Goal: Task Accomplishment & Management: Use online tool/utility

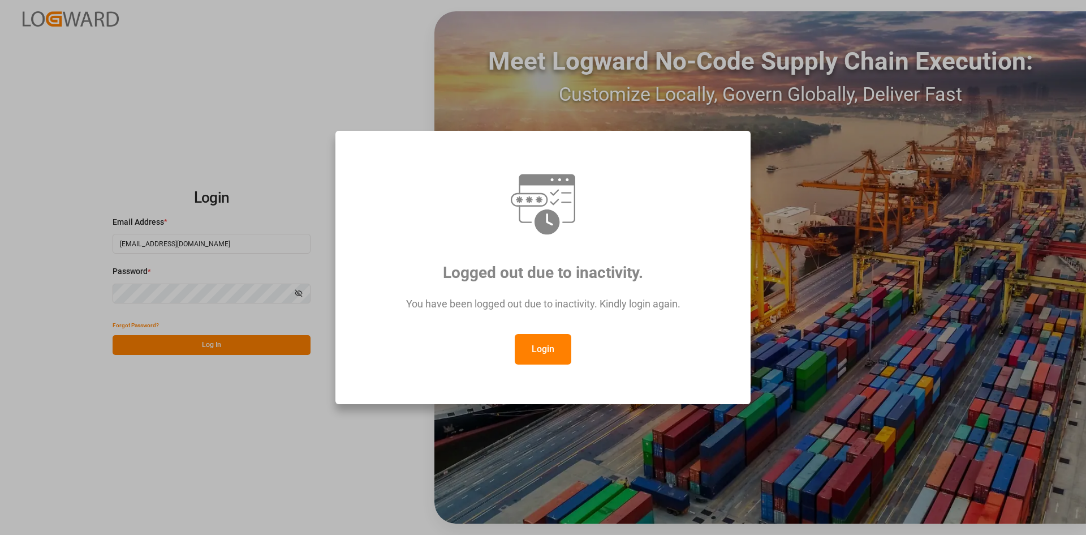
click at [565, 346] on button "Login" at bounding box center [543, 349] width 57 height 31
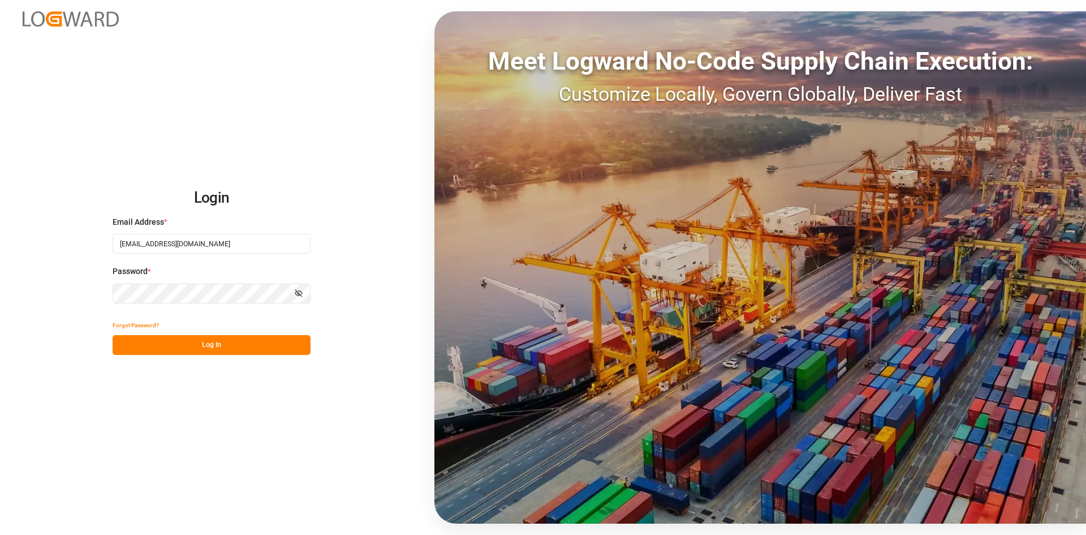
click at [248, 357] on div "Login Email Address * [EMAIL_ADDRESS][DOMAIN_NAME] Password * Show password For…" at bounding box center [543, 267] width 1086 height 535
click at [248, 352] on button "Log In" at bounding box center [212, 345] width 198 height 20
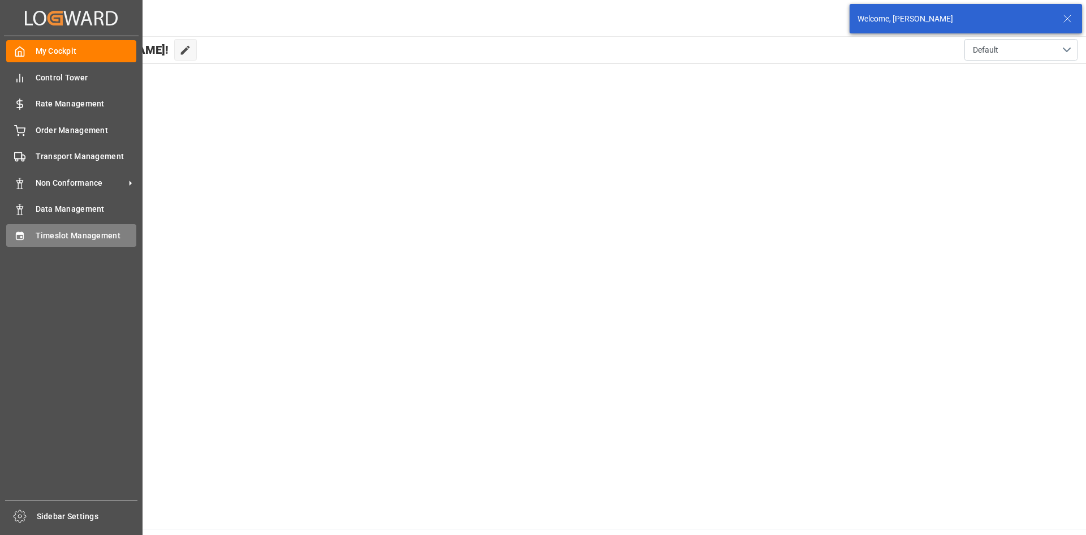
click at [25, 230] on div "Timeslot Management Timeslot Management" at bounding box center [71, 235] width 130 height 22
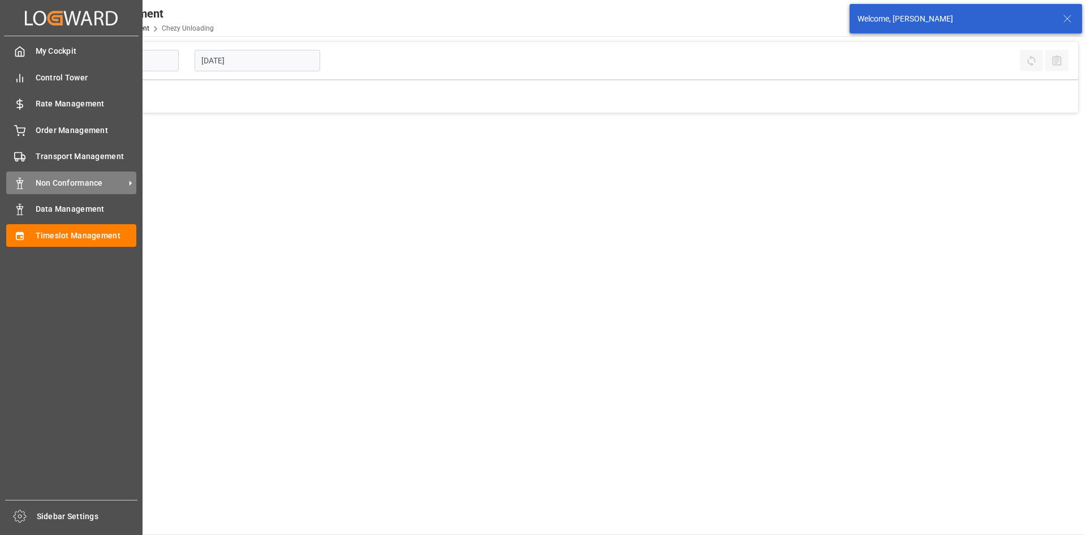
type input "Chezy Unloading"
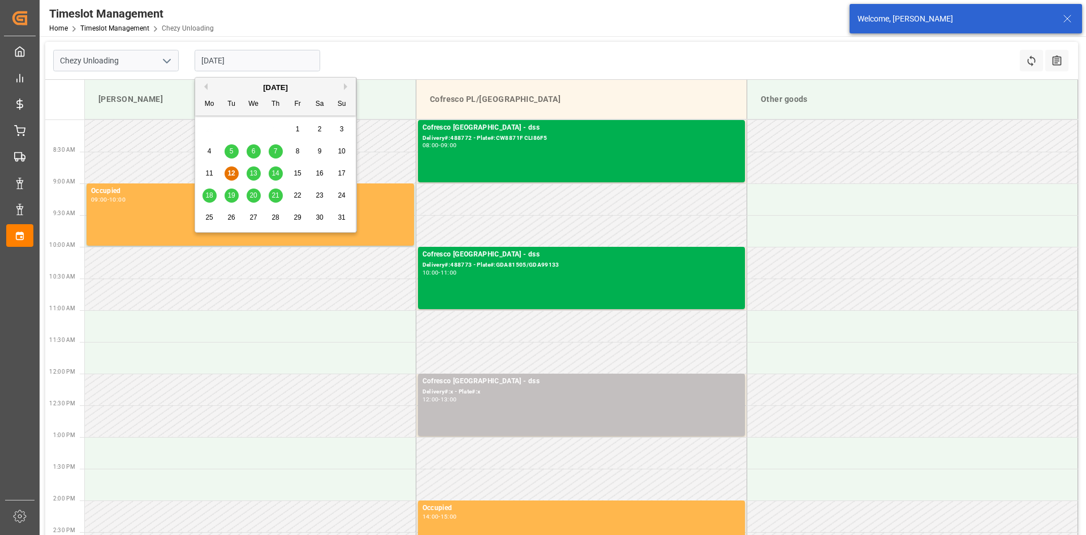
click at [284, 58] on input "[DATE]" at bounding box center [258, 60] width 126 height 21
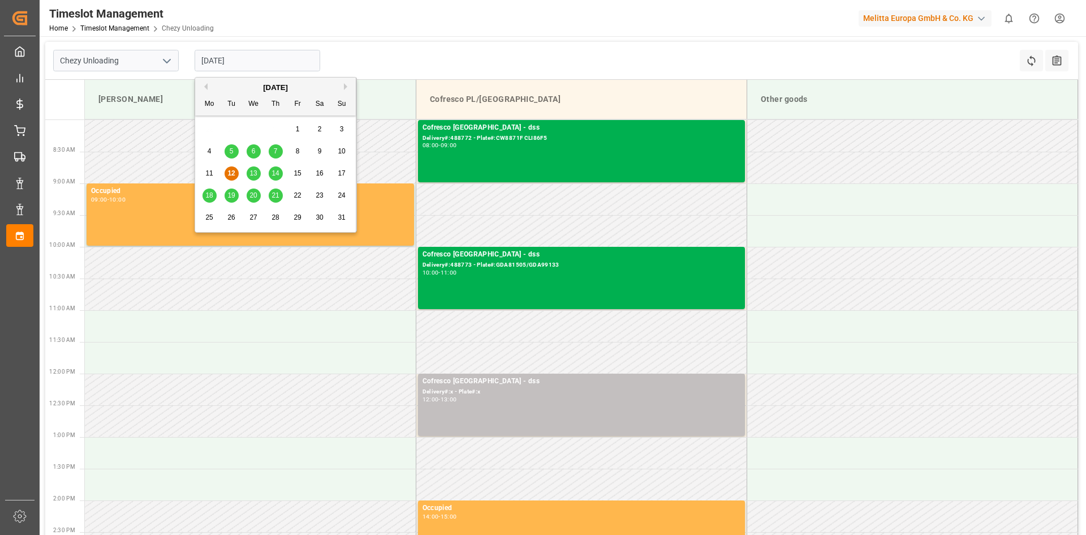
click at [230, 199] on span "19" at bounding box center [230, 195] width 7 height 8
type input "[DATE]"
